Goal: Task Accomplishment & Management: Manage account settings

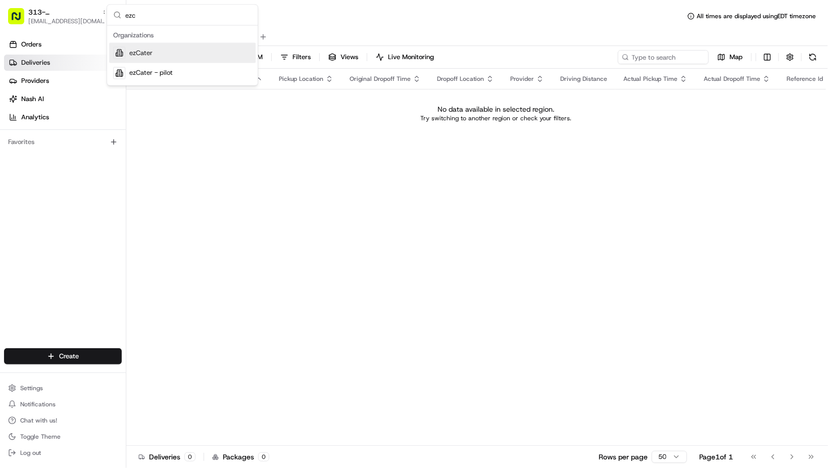
type input "ezc"
click at [142, 49] on span "ezCater" at bounding box center [140, 53] width 23 height 9
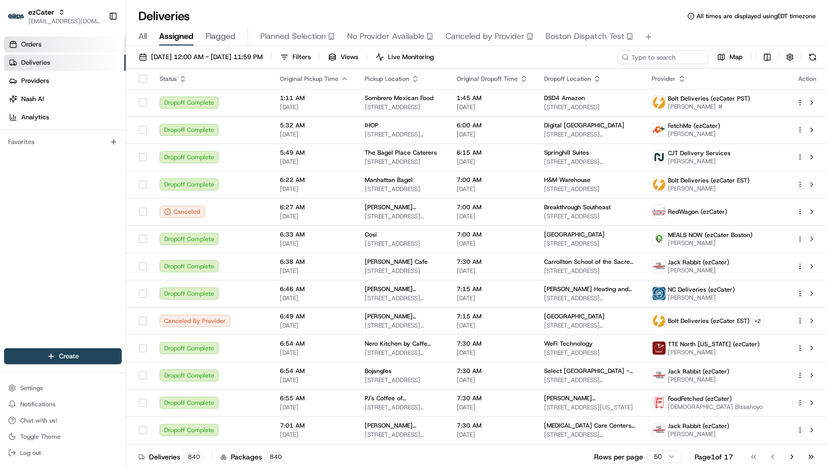
click at [68, 43] on link "Orders" at bounding box center [65, 44] width 122 height 16
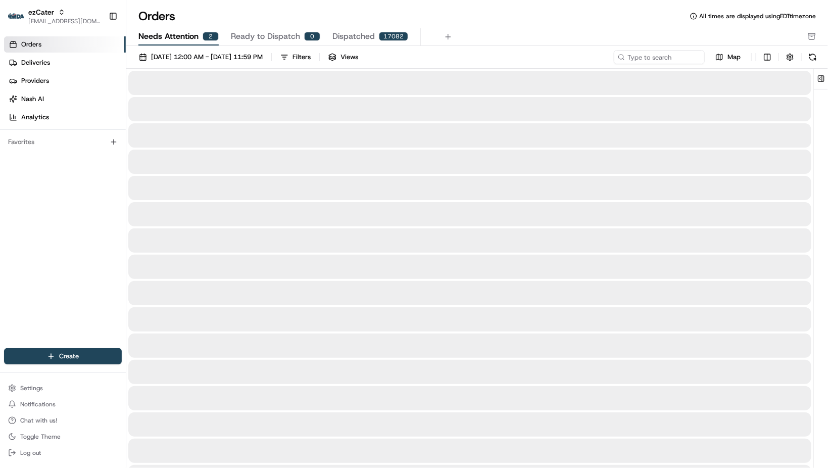
click at [168, 42] on span "Needs Attention" at bounding box center [168, 36] width 60 height 12
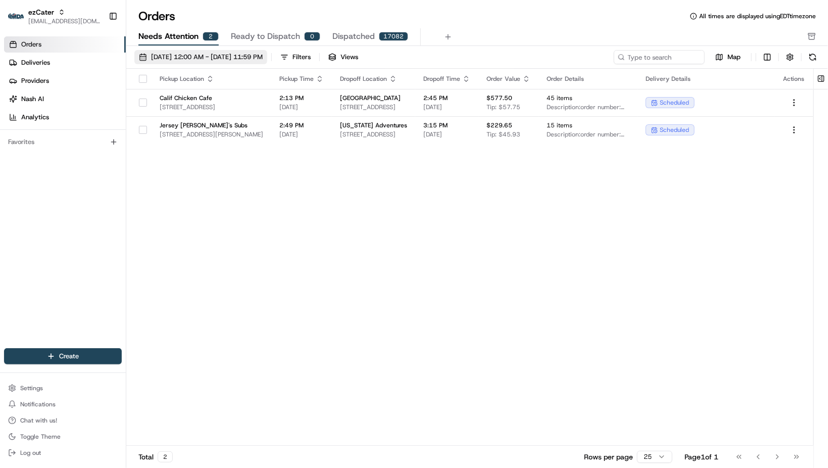
click at [176, 61] on span "[DATE] 12:00 AM - [DATE] 11:59 PM" at bounding box center [207, 57] width 112 height 9
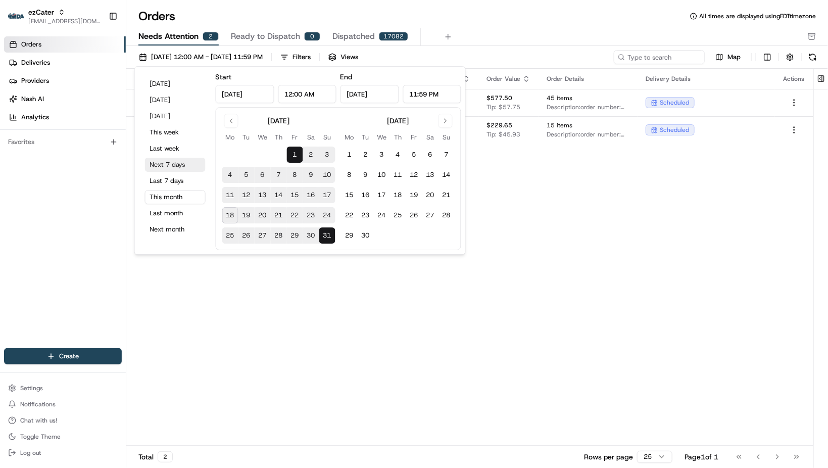
click at [172, 168] on button "Next 7 days" at bounding box center [175, 165] width 61 height 14
type input "[DATE]"
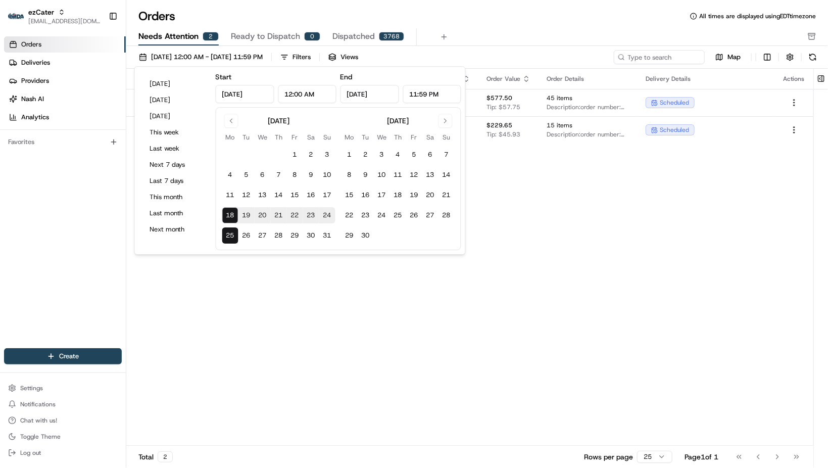
click at [545, 206] on div "Pickup Location Pickup Time Dropoff Location Dropoff Time Order Value Order Det…" at bounding box center [469, 257] width 687 height 377
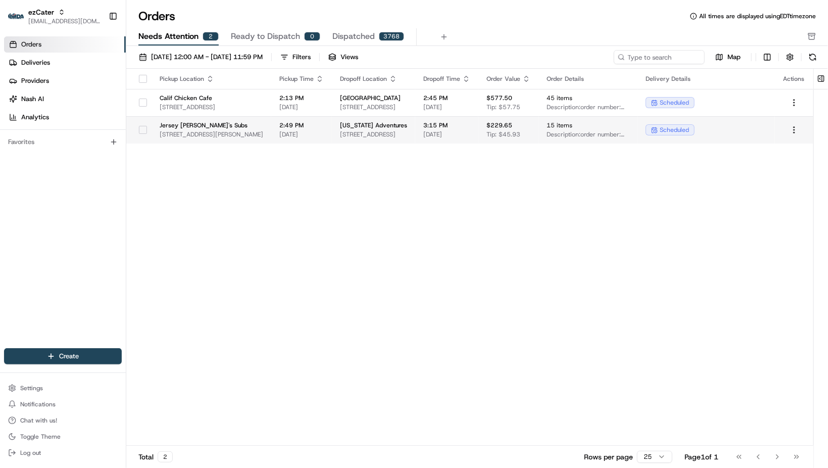
click at [415, 119] on td "[US_STATE] Adventures [STREET_ADDRESS]" at bounding box center [373, 129] width 83 height 27
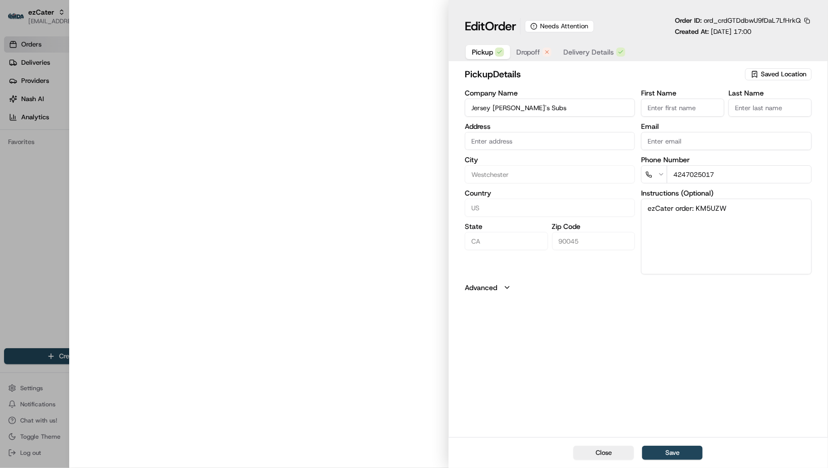
type input "[STREET_ADDRESS][PERSON_NAME]"
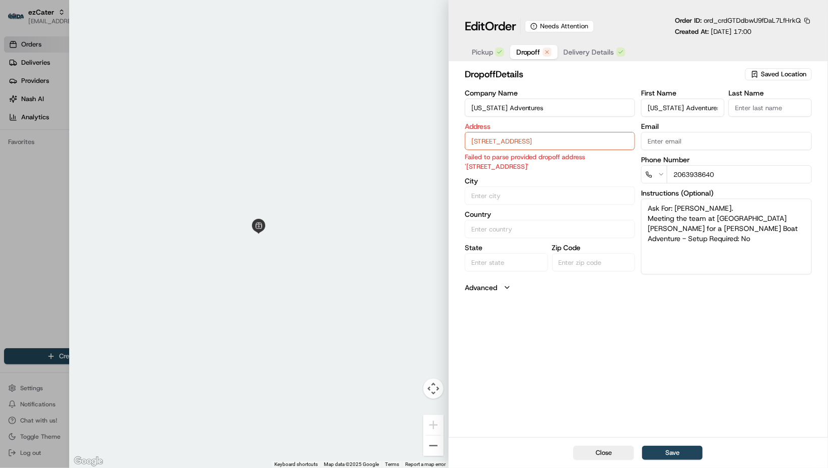
click at [534, 57] on span "Dropoff" at bounding box center [529, 52] width 24 height 10
click at [603, 455] on button "Close" at bounding box center [604, 453] width 61 height 14
type input "+1"
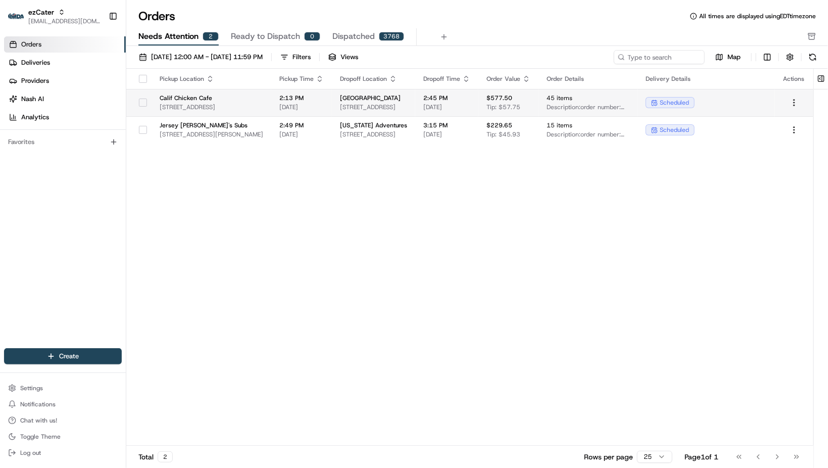
click at [407, 100] on span "[GEOGRAPHIC_DATA]" at bounding box center [373, 98] width 67 height 8
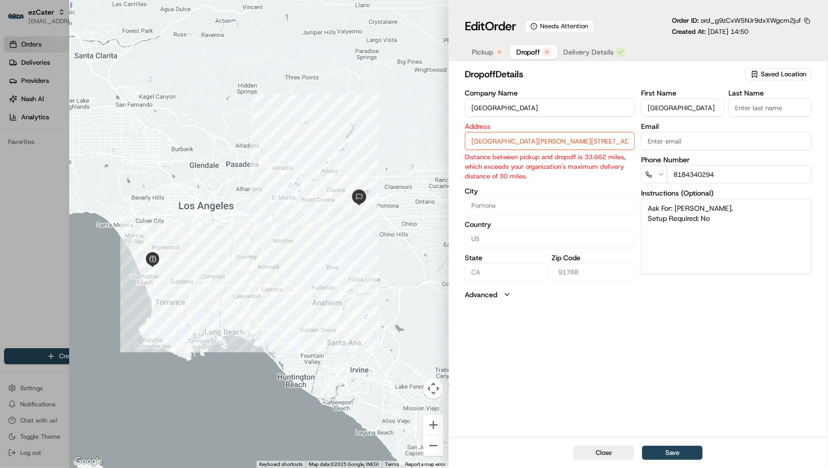
click at [492, 61] on div "Pickup Dropoff Delivery Details" at bounding box center [549, 52] width 168 height 18
click at [489, 59] on button "Pickup" at bounding box center [488, 52] width 44 height 14
click at [518, 57] on span "Dropoff" at bounding box center [529, 52] width 24 height 10
click at [491, 59] on button "Pickup" at bounding box center [488, 52] width 44 height 14
click at [482, 59] on button "Pickup" at bounding box center [488, 52] width 44 height 14
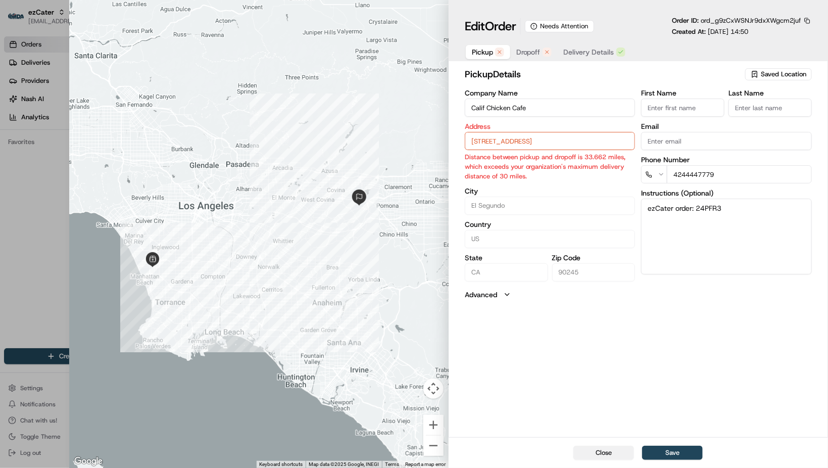
click at [601, 452] on button "Close" at bounding box center [604, 453] width 61 height 14
type input "+1"
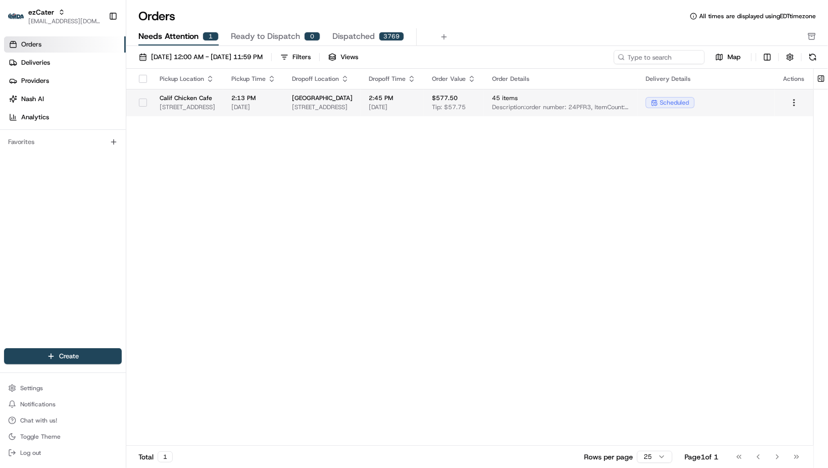
click at [353, 101] on span "[GEOGRAPHIC_DATA]" at bounding box center [322, 98] width 61 height 8
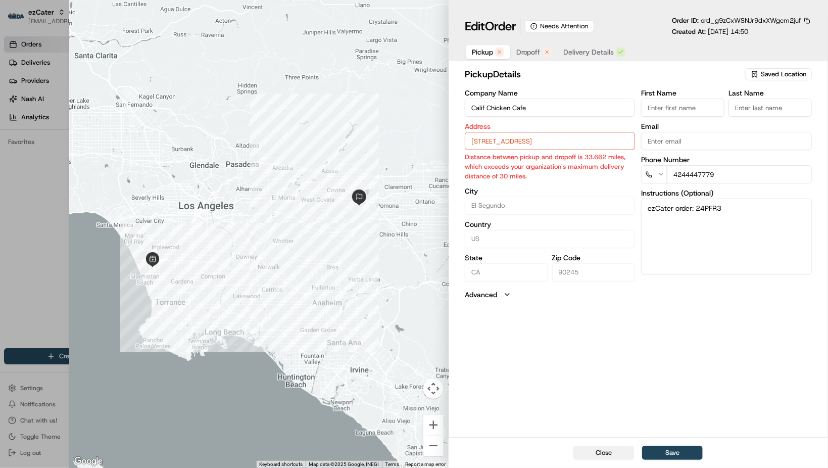
click at [610, 456] on button "Close" at bounding box center [604, 453] width 61 height 14
type input "+1"
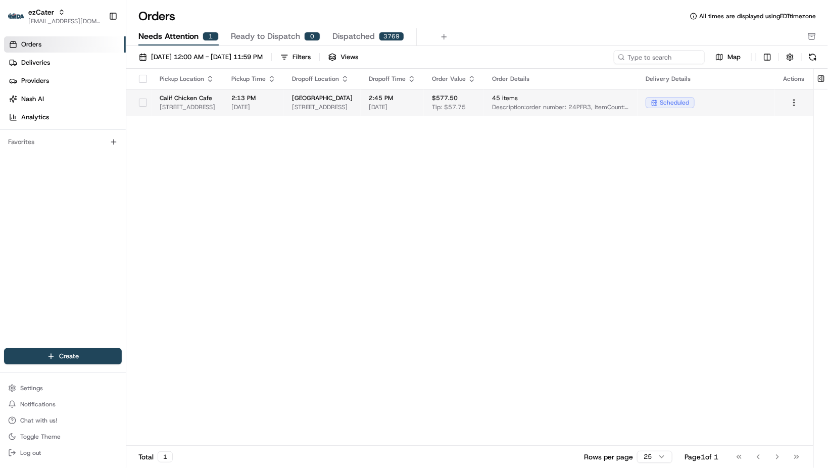
click at [361, 112] on td "[GEOGRAPHIC_DATA][STREET_ADDRESS][GEOGRAPHIC_DATA]" at bounding box center [322, 102] width 77 height 27
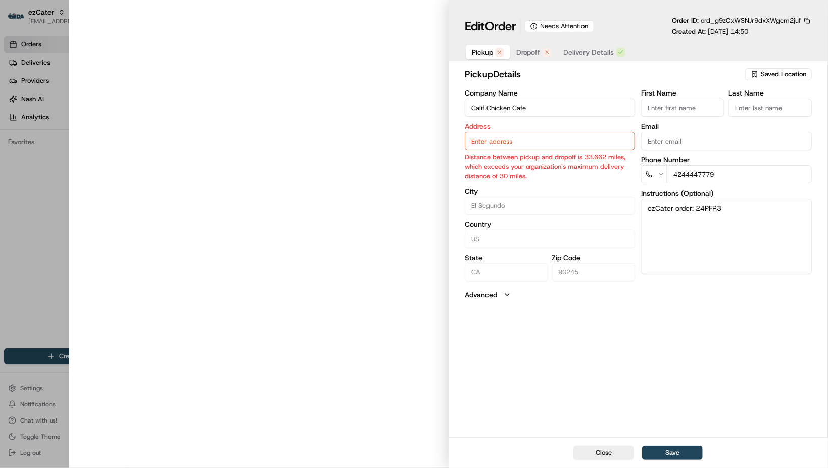
type input "[STREET_ADDRESS]"
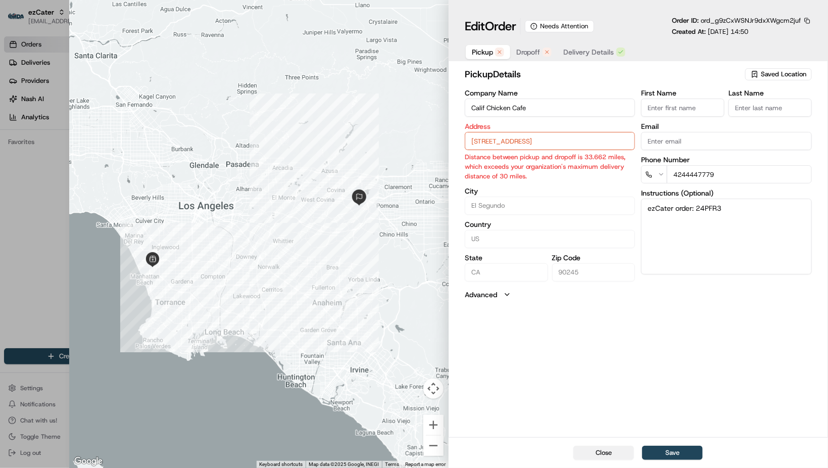
click at [603, 453] on button "Close" at bounding box center [604, 453] width 61 height 14
type input "+1"
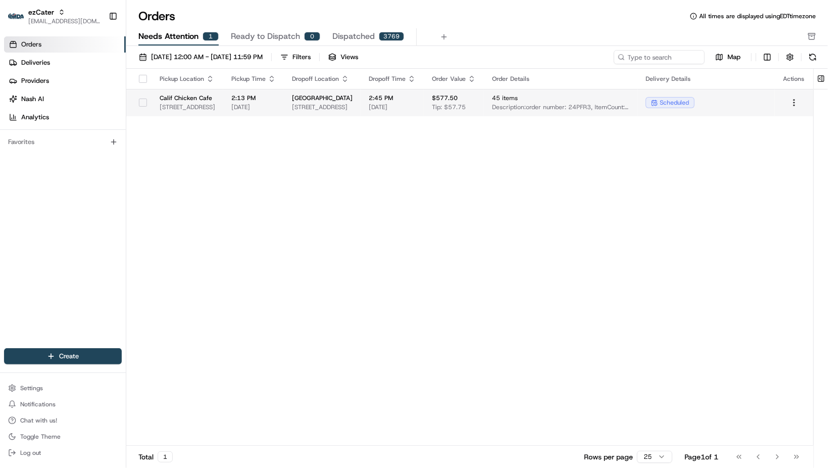
click at [353, 104] on span "[STREET_ADDRESS]" at bounding box center [322, 107] width 61 height 8
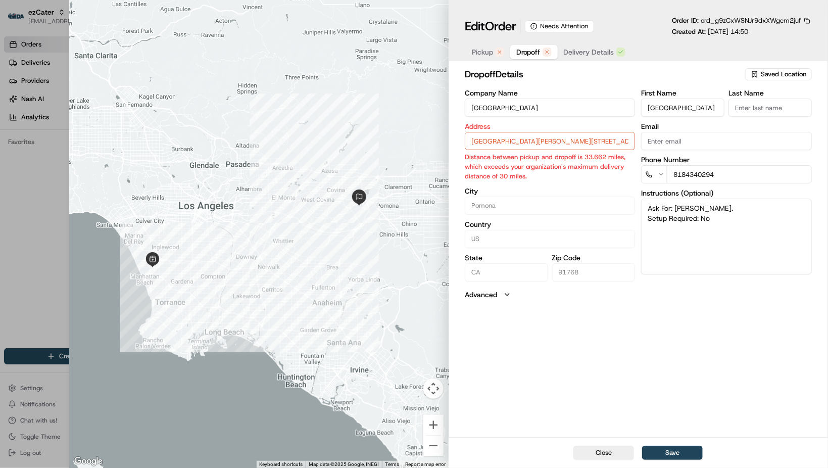
click at [531, 50] on span "Dropoff" at bounding box center [529, 52] width 24 height 10
click at [491, 54] on span "Pickup" at bounding box center [482, 52] width 21 height 10
click at [672, 19] on p "Order ID: ord_g9zCxWSNJr9dxXWgcm2juf" at bounding box center [736, 20] width 129 height 9
drag, startPoint x: 669, startPoint y: 22, endPoint x: 806, endPoint y: 27, distance: 136.6
click at [806, 27] on div "Edit Order Needs Attention Order ID: ord_g9zCxWSNJr9dxXWgcm2juf Created At: [DA…" at bounding box center [638, 26] width 347 height 20
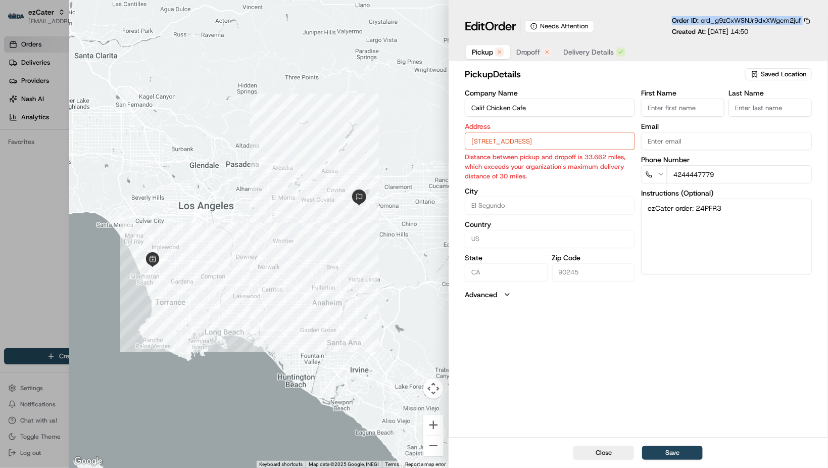
copy div "Order ID: ord_g9zCxWSNJr9dxXWgcm2juf"
click at [451, 2] on div "Edit Order Needs Attention Order ID: ord_g9zCxWSNJr9dxXWgcm2juf Created At: [DA…" at bounding box center [639, 30] width 380 height 61
click at [293, 132] on div at bounding box center [259, 234] width 380 height 468
click at [607, 454] on button "Close" at bounding box center [604, 453] width 61 height 14
type input "+1"
